Goal: Task Accomplishment & Management: Use online tool/utility

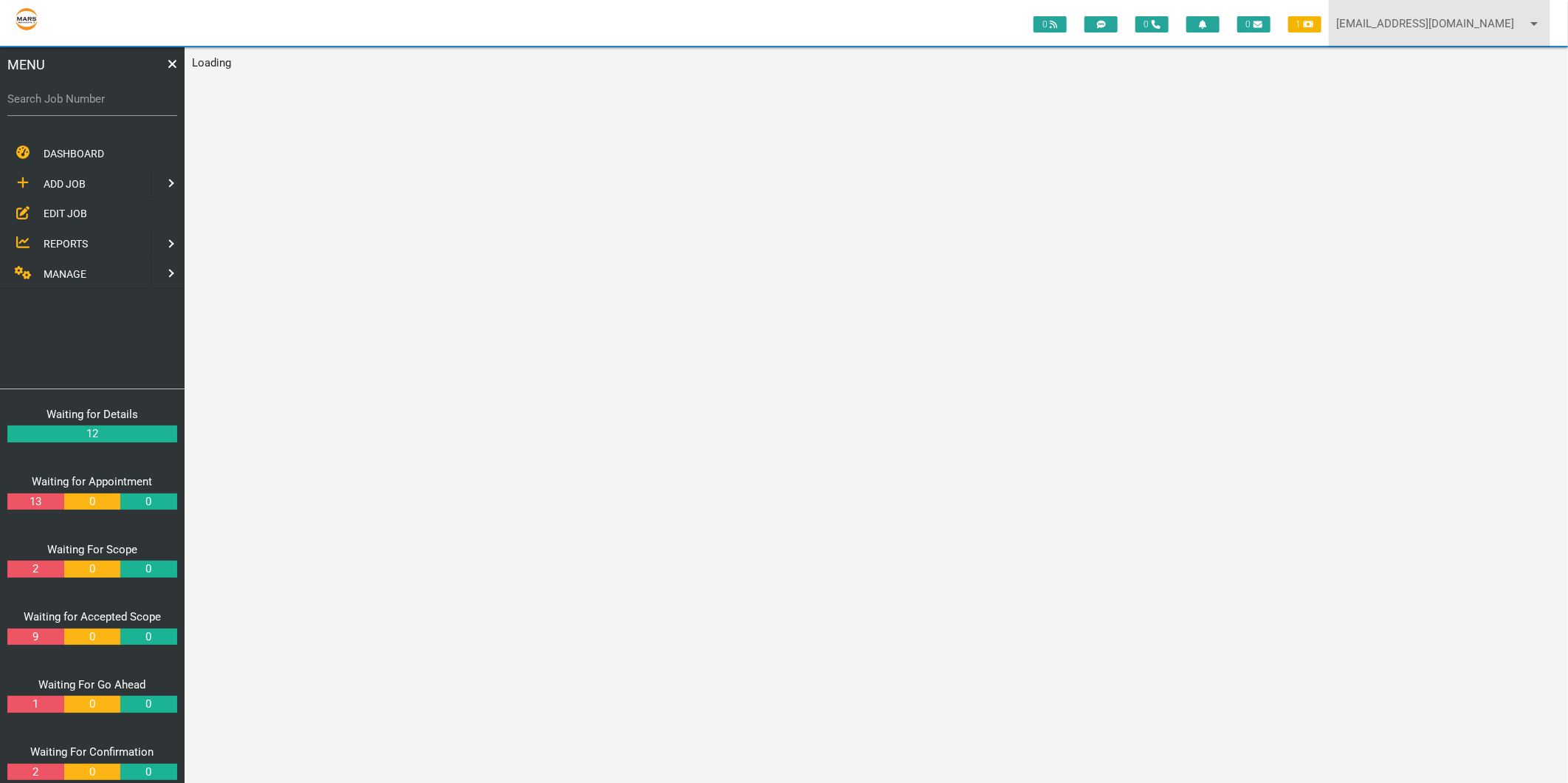
click at [1367, 29] on link "[EMAIL_ADDRESS][DOMAIN_NAME] arrow_drop_down" at bounding box center [1439, 24] width 221 height 47
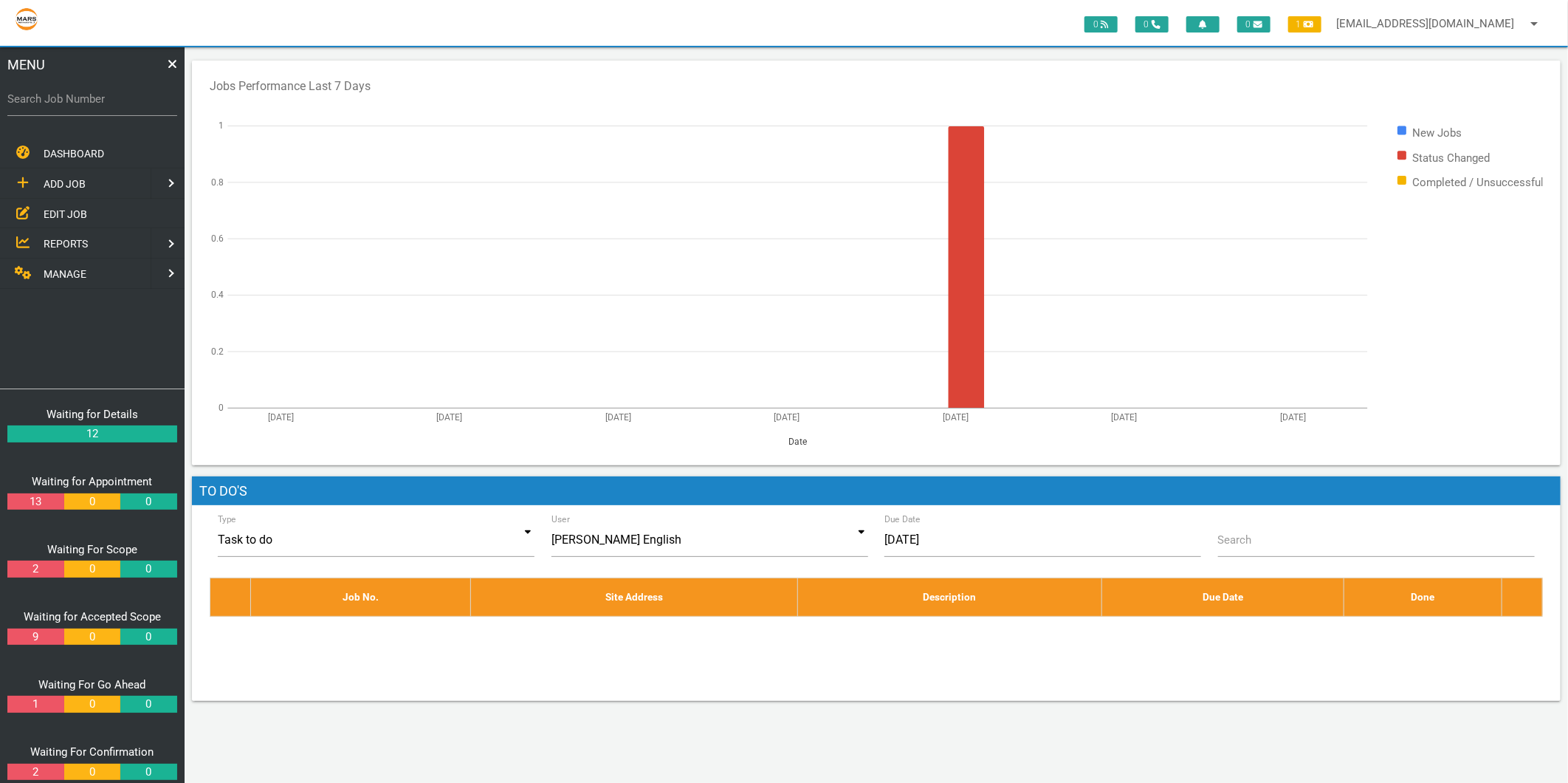
click at [65, 242] on span "REPORTS" at bounding box center [65, 243] width 44 height 11
click at [59, 211] on span "CUSTOM REPORTS" at bounding box center [87, 213] width 88 height 11
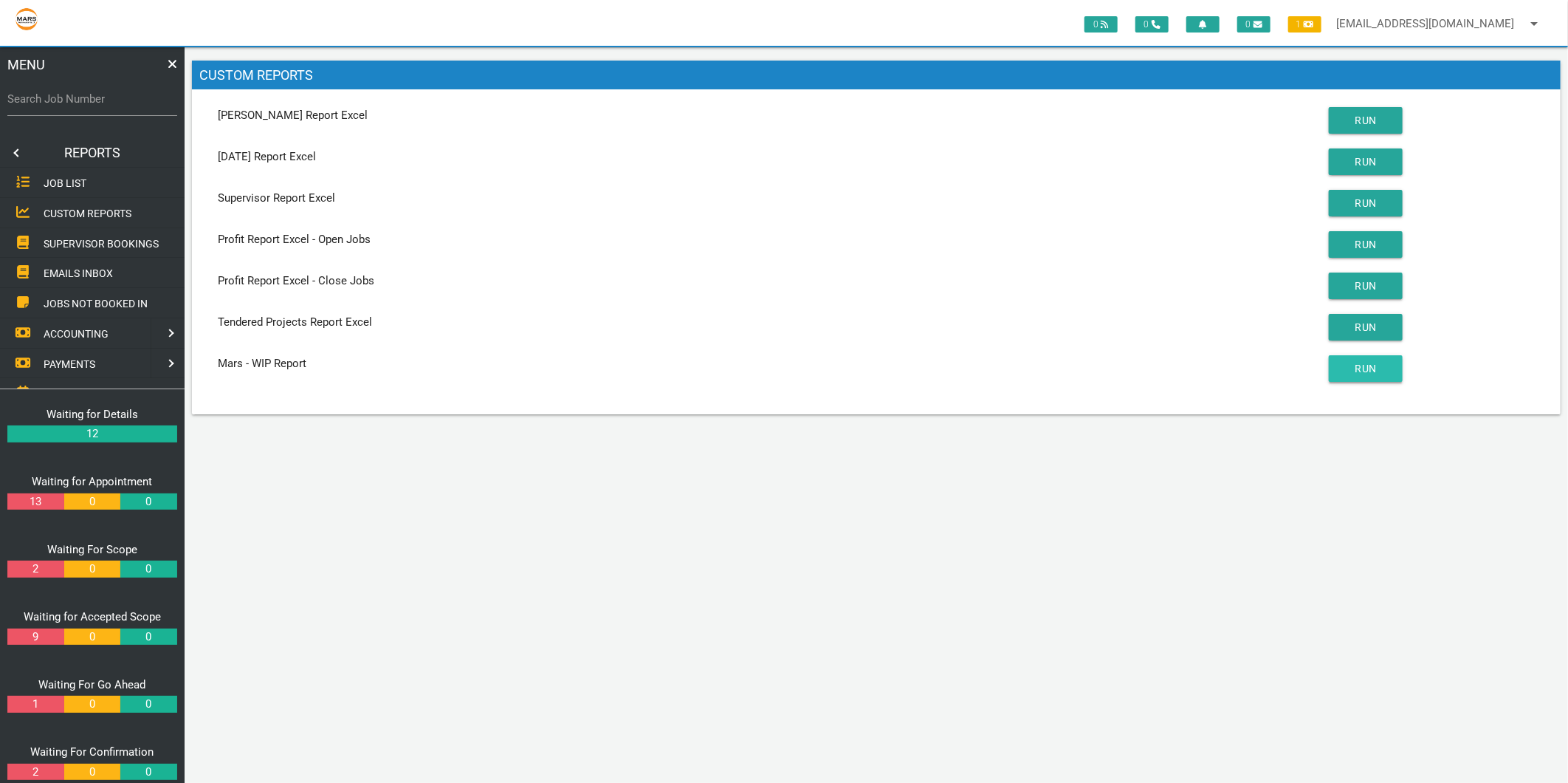
click at [1385, 371] on button "RUN" at bounding box center [1366, 369] width 74 height 26
click at [1379, 366] on button "RUN" at bounding box center [1366, 369] width 74 height 26
